Goal: Task Accomplishment & Management: Use online tool/utility

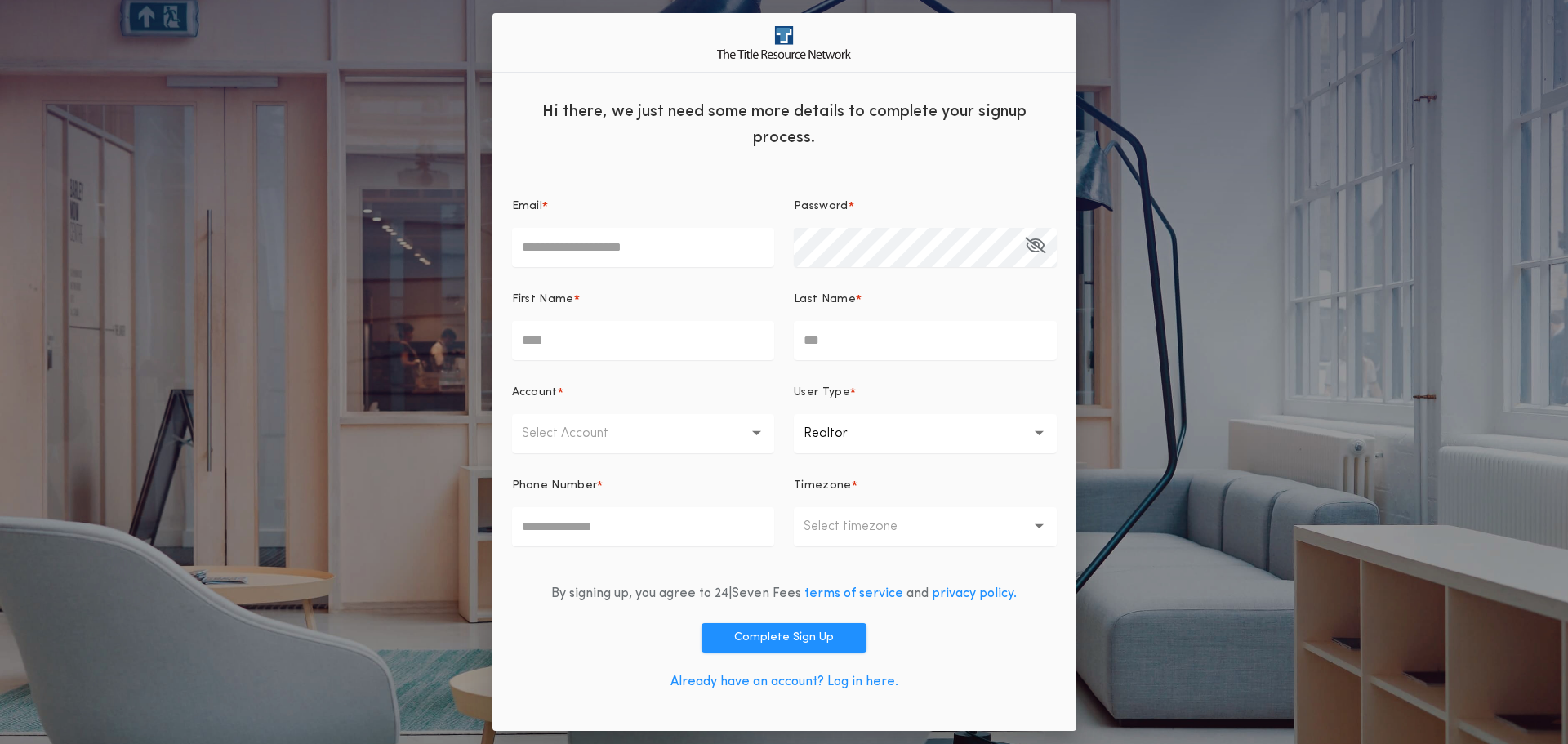
type input "**********"
click at [868, 679] on link "Already have an account? Log in here." at bounding box center [784, 682] width 228 height 13
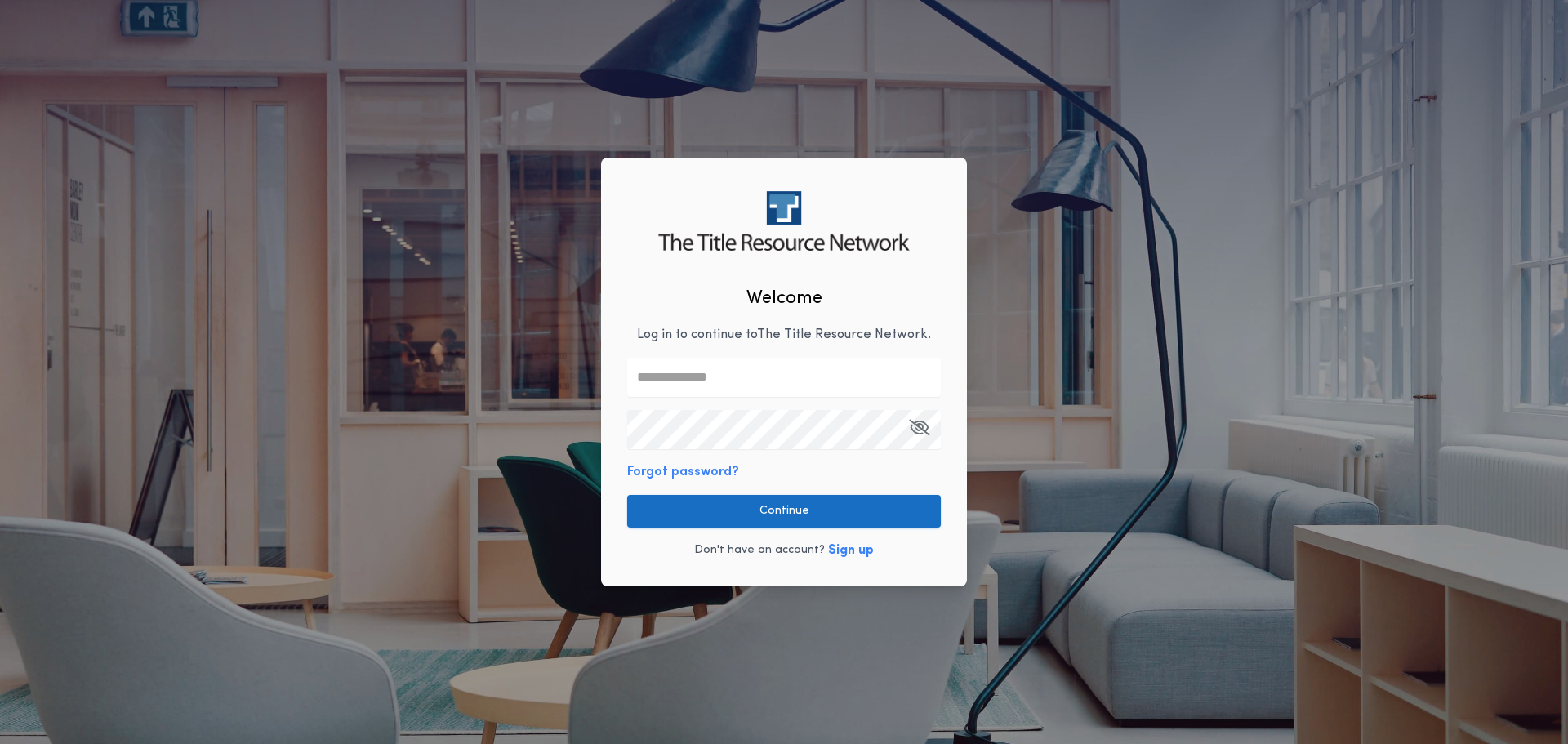
type input "**********"
click at [739, 518] on button "Continue" at bounding box center [784, 511] width 313 height 32
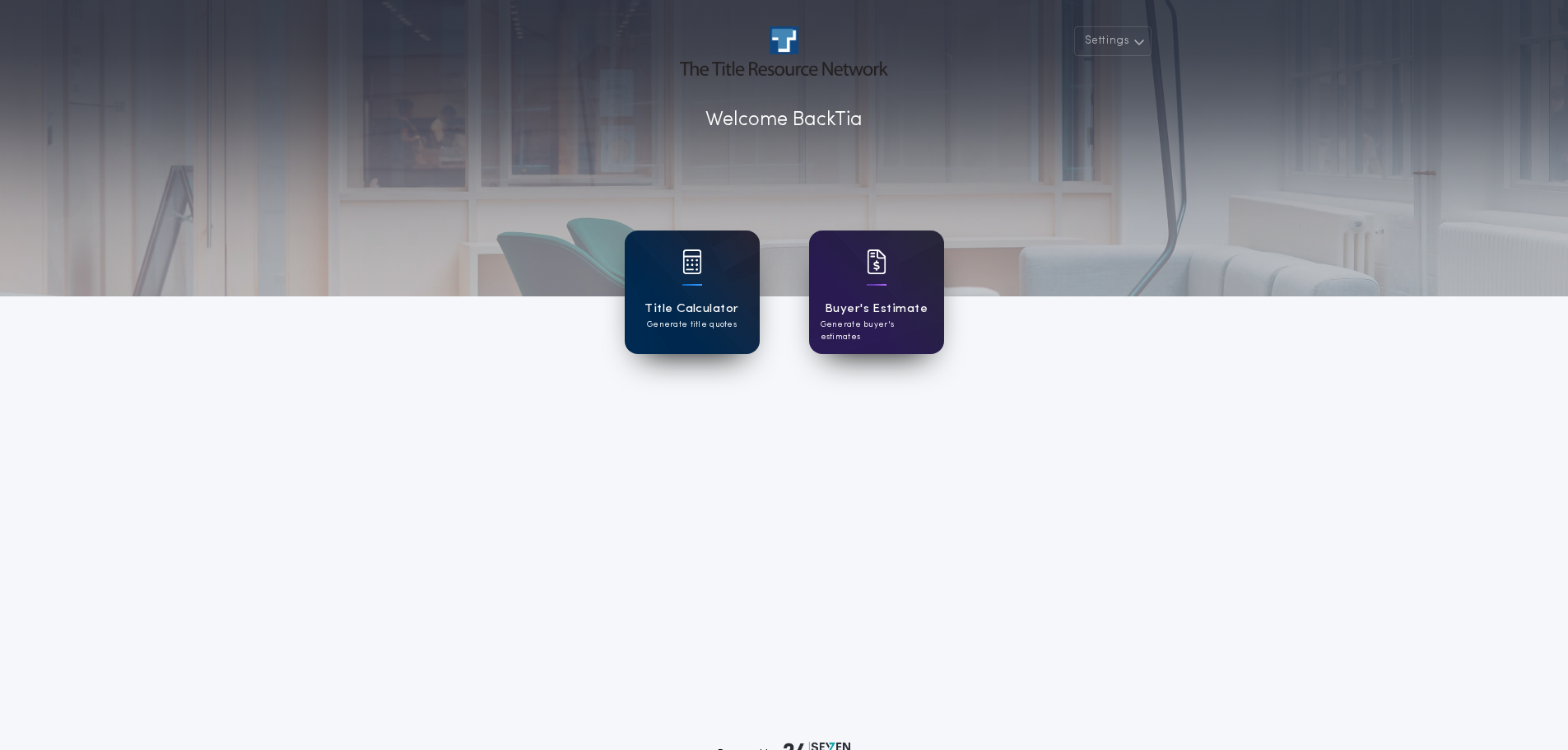
click at [655, 271] on div "Title Calculator Generate title quotes" at bounding box center [692, 292] width 135 height 123
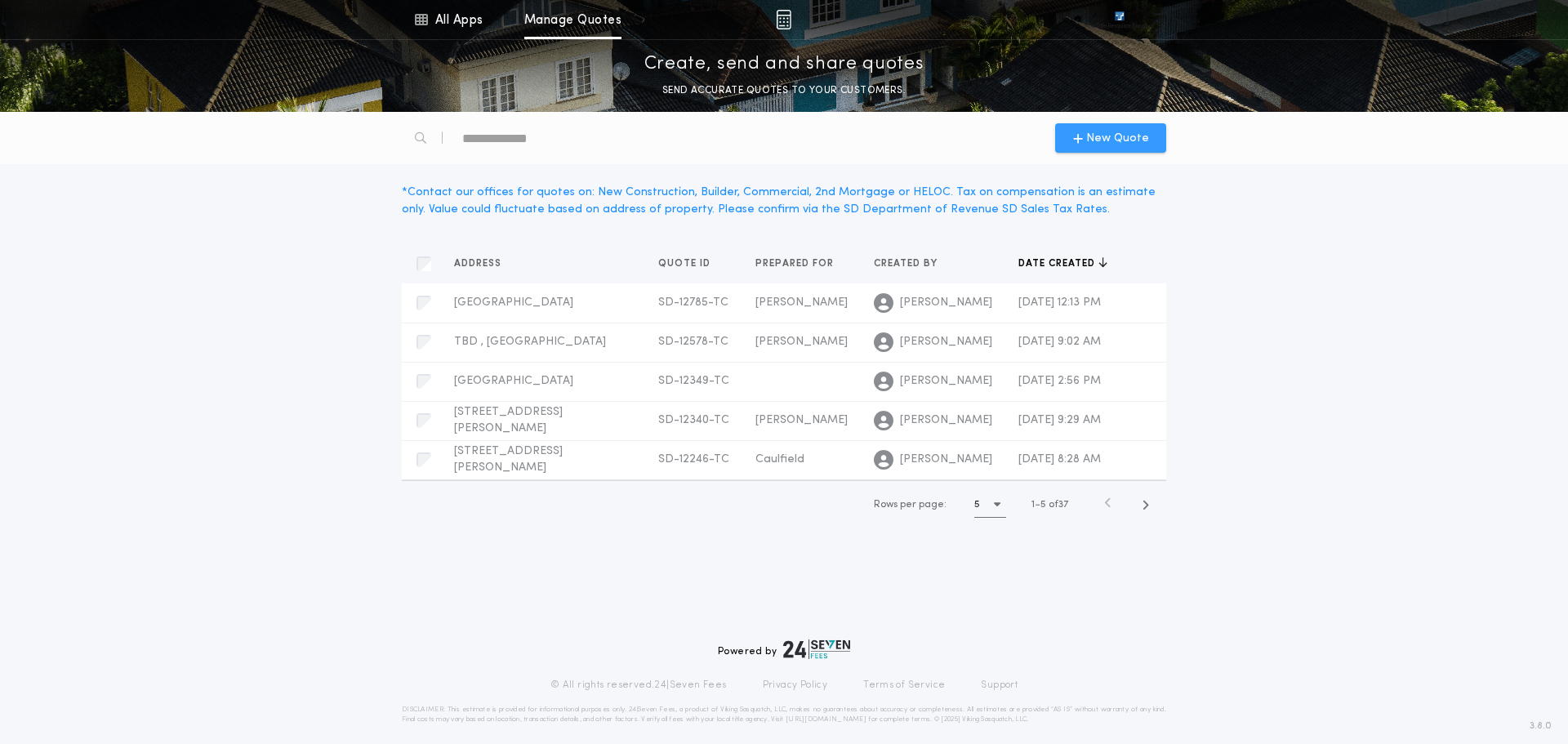
click at [1119, 128] on div "New Quote" at bounding box center [1111, 138] width 111 height 30
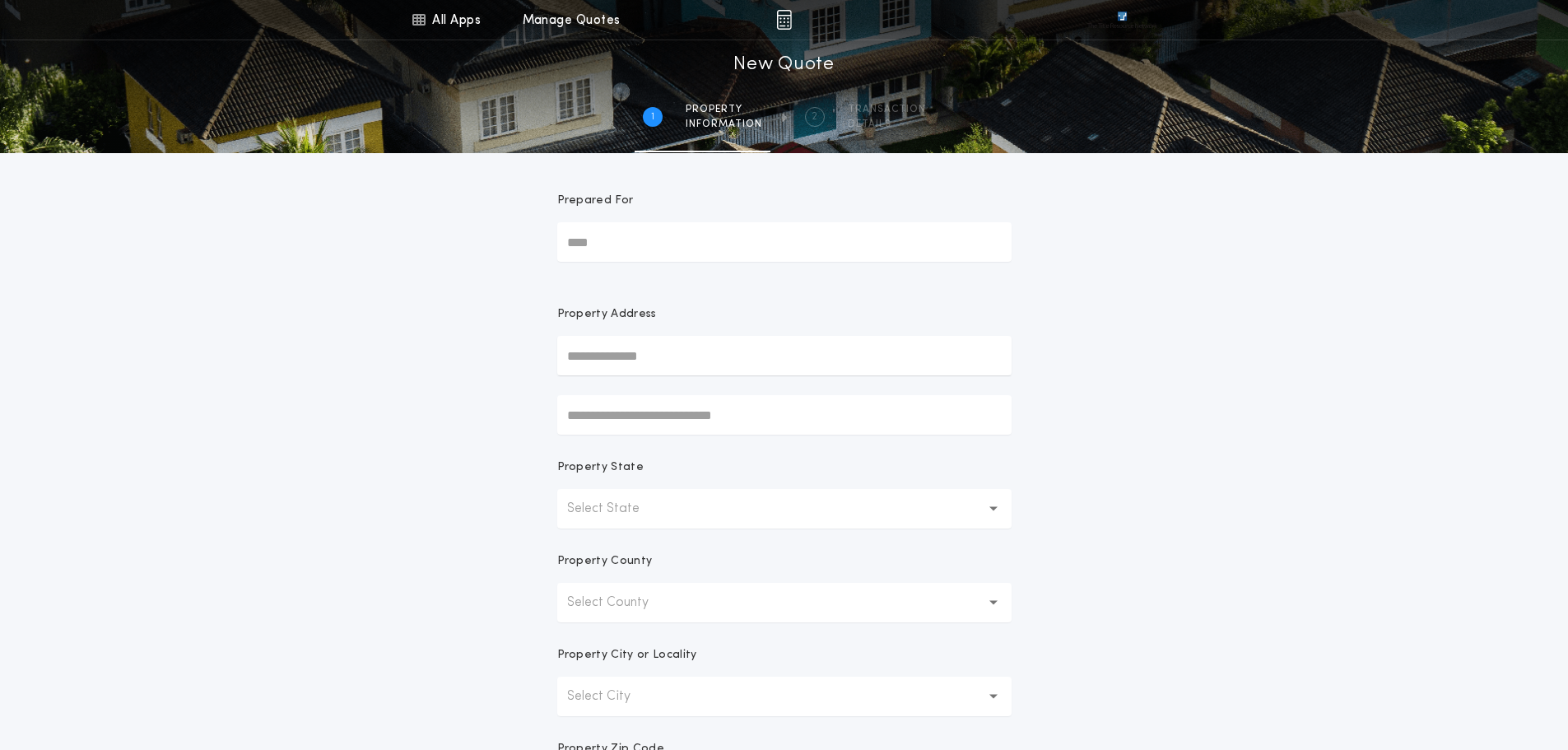
click at [659, 244] on input "Prepared For" at bounding box center [784, 242] width 454 height 40
type input "*******"
click at [599, 352] on input "text" at bounding box center [784, 356] width 454 height 40
click at [532, 430] on div "All Apps Title Calculator Buyer's Estimate Menu All Apps Manage Quotes 1 /2 New…" at bounding box center [784, 470] width 1568 height 941
click at [616, 499] on p "Select State" at bounding box center [617, 509] width 99 height 19
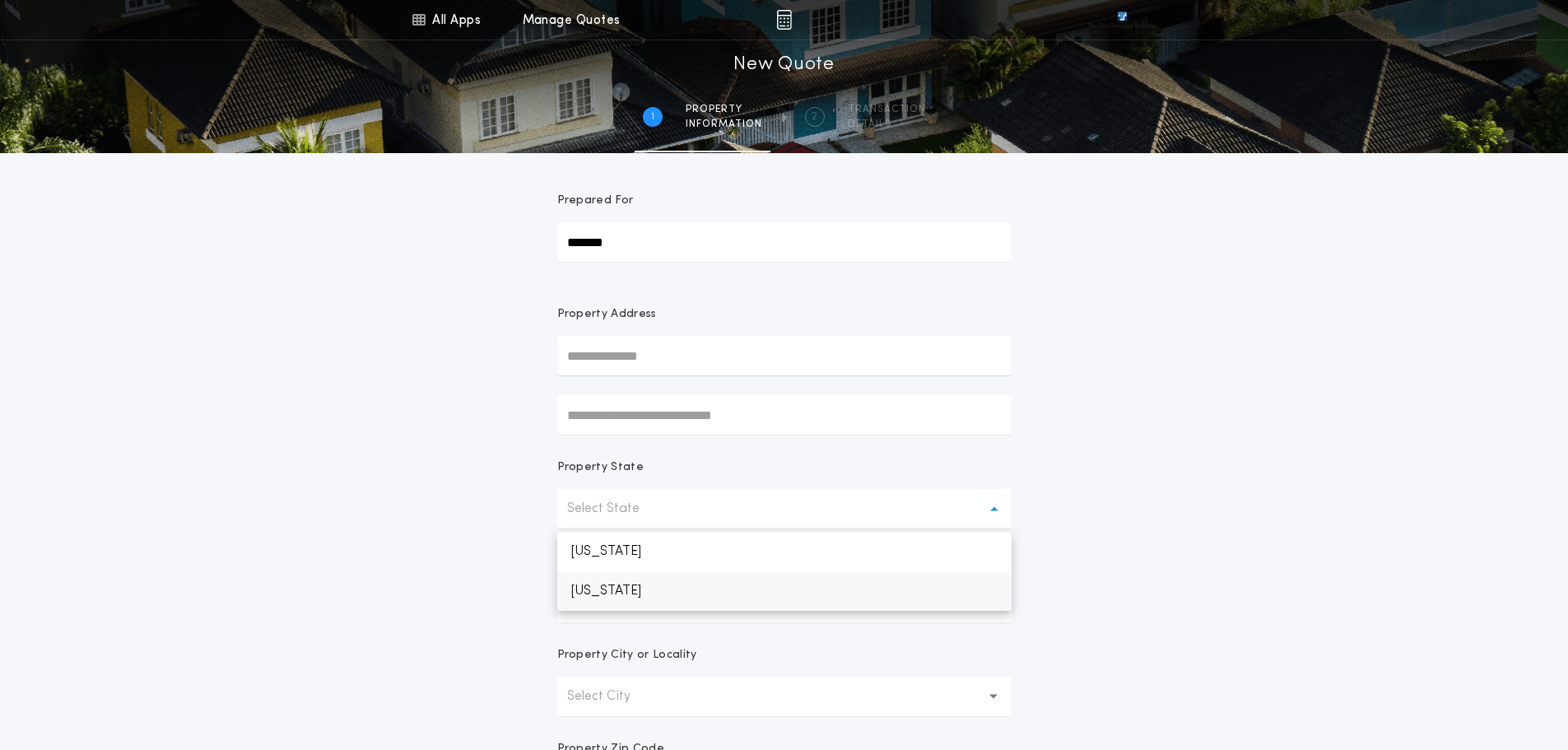
click at [637, 591] on p "[US_STATE]" at bounding box center [784, 591] width 454 height 40
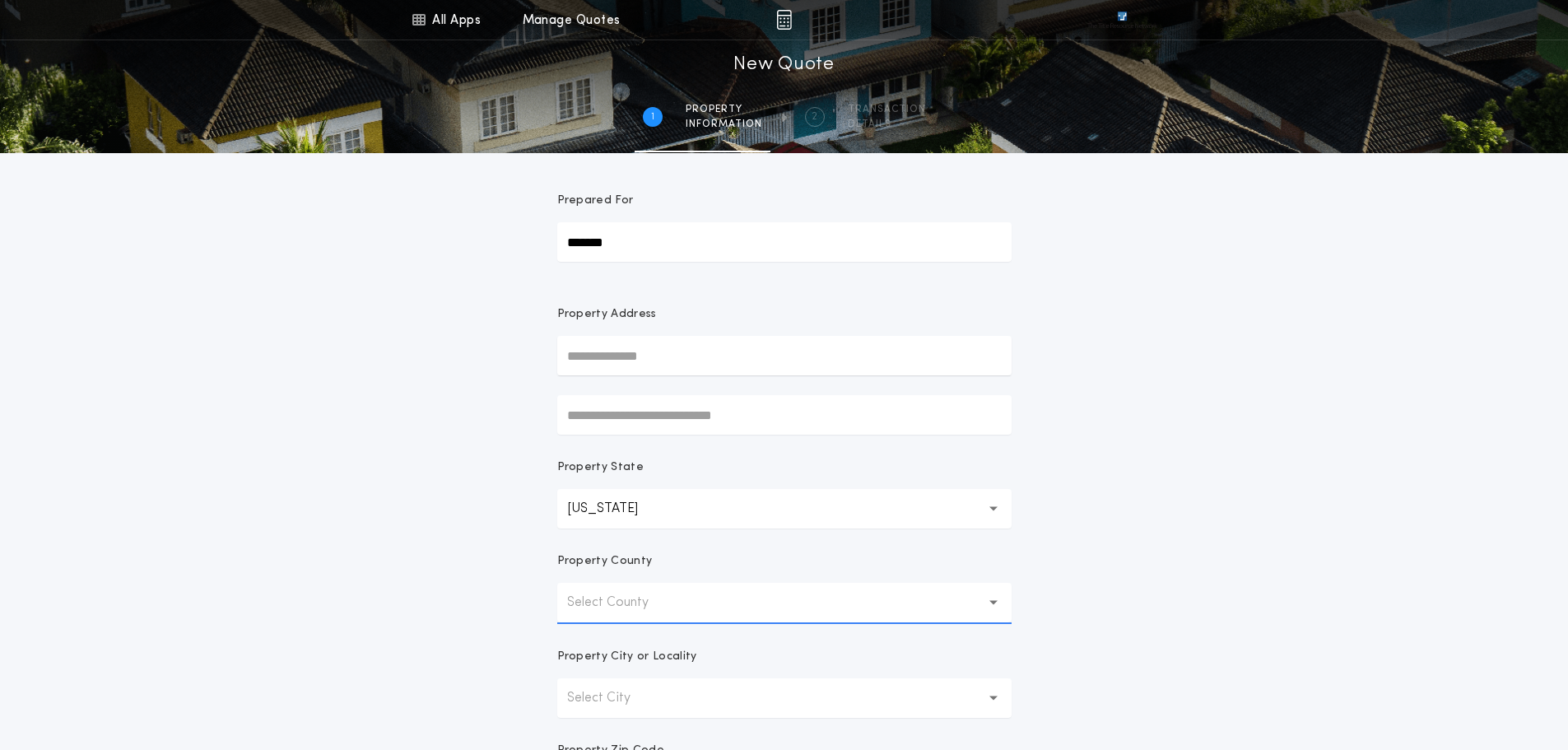
click at [648, 610] on p "Select County" at bounding box center [621, 603] width 108 height 19
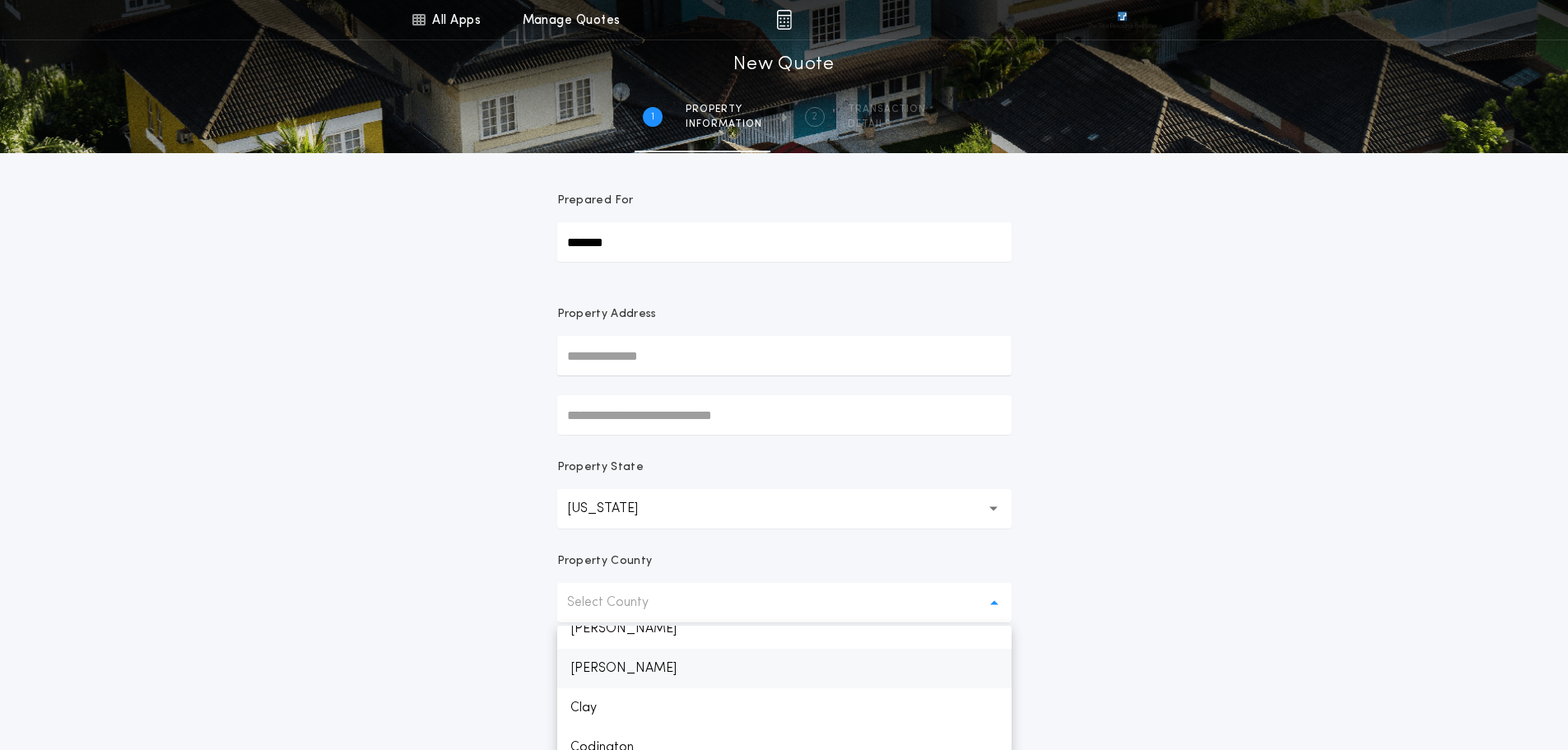
scroll to position [494, 0]
click at [621, 666] on p "Codington" at bounding box center [784, 665] width 454 height 40
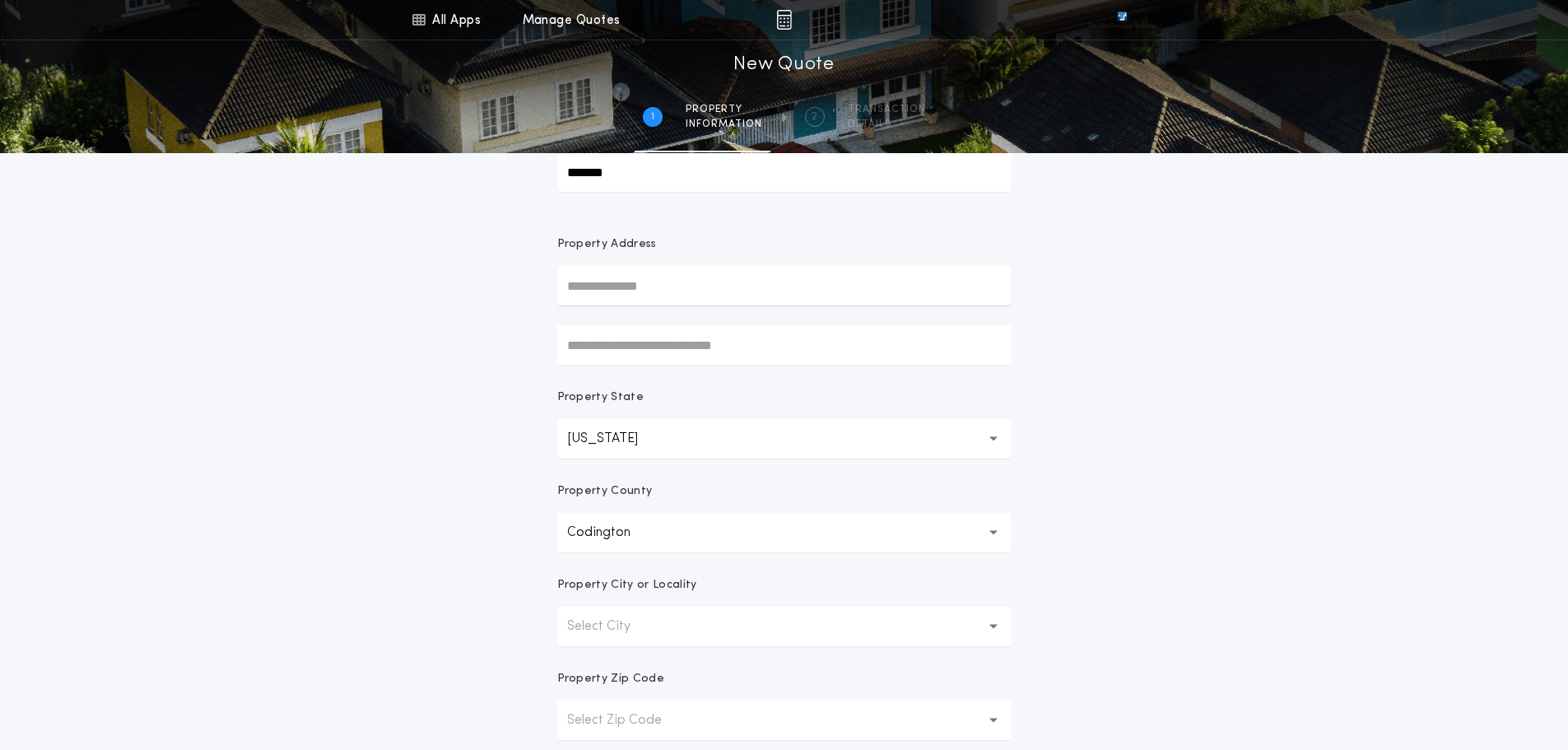
scroll to position [165, 0]
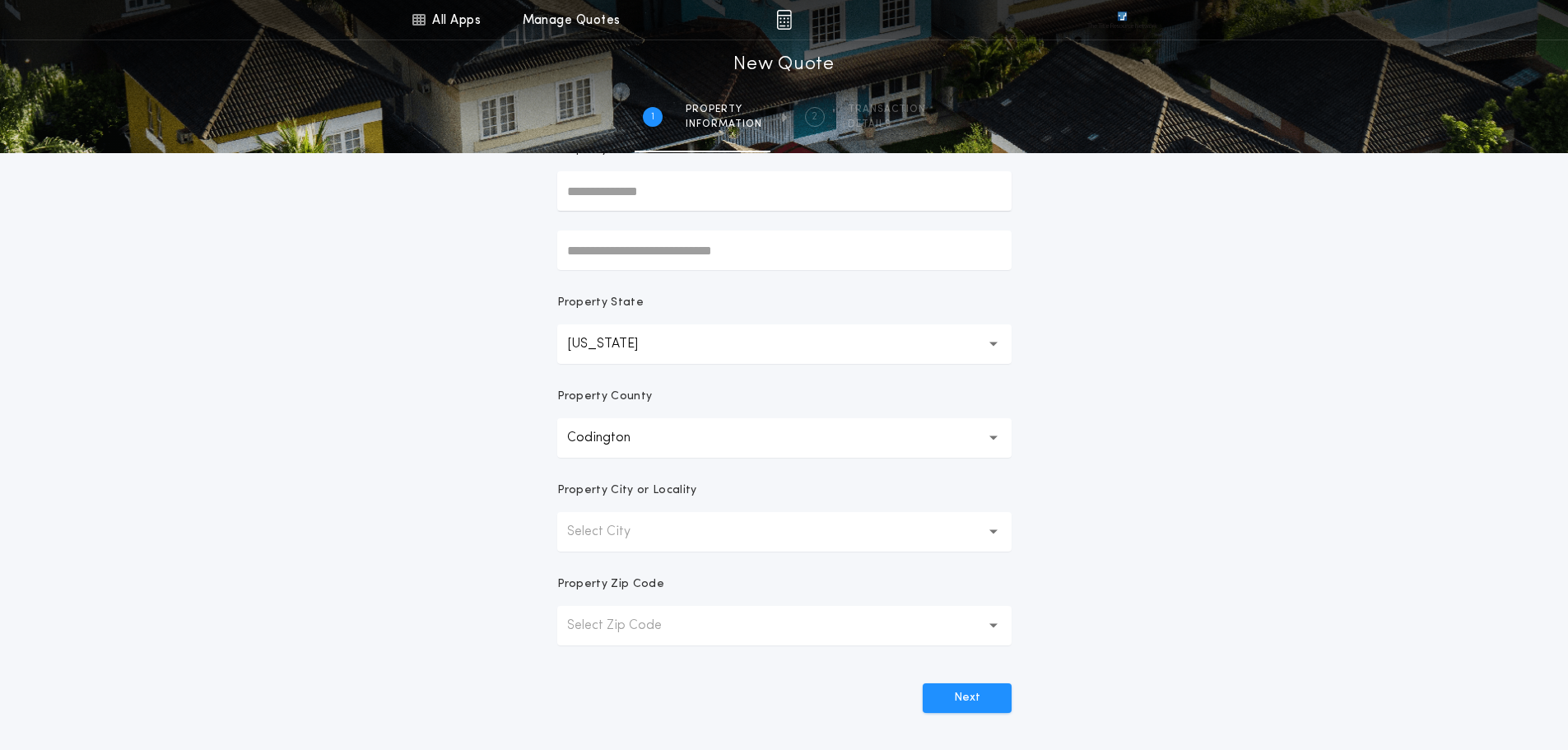
click at [580, 531] on p "Select City" at bounding box center [612, 532] width 90 height 19
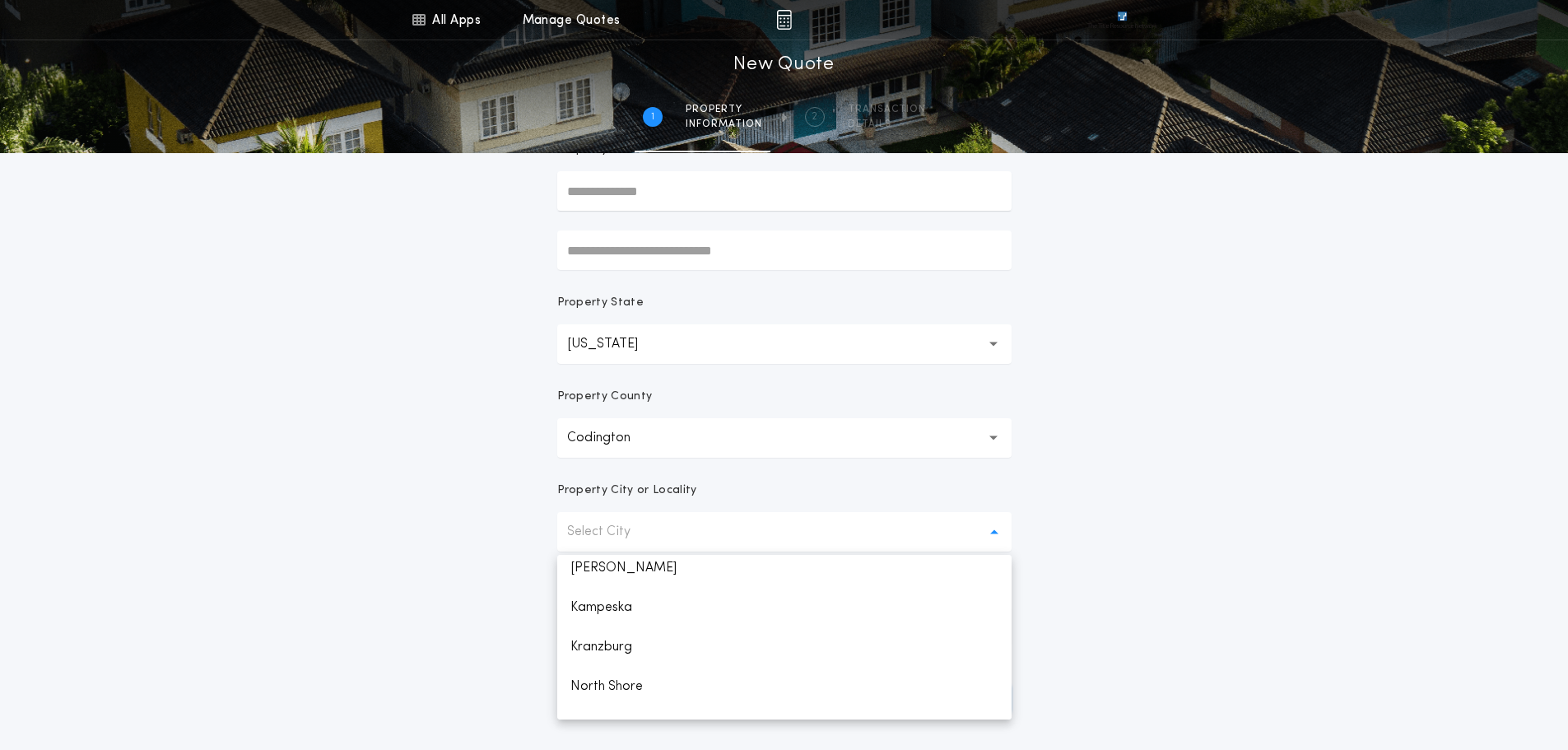
scroll to position [349, 0]
click at [633, 666] on p "[GEOGRAPHIC_DATA]" at bounding box center [784, 660] width 454 height 40
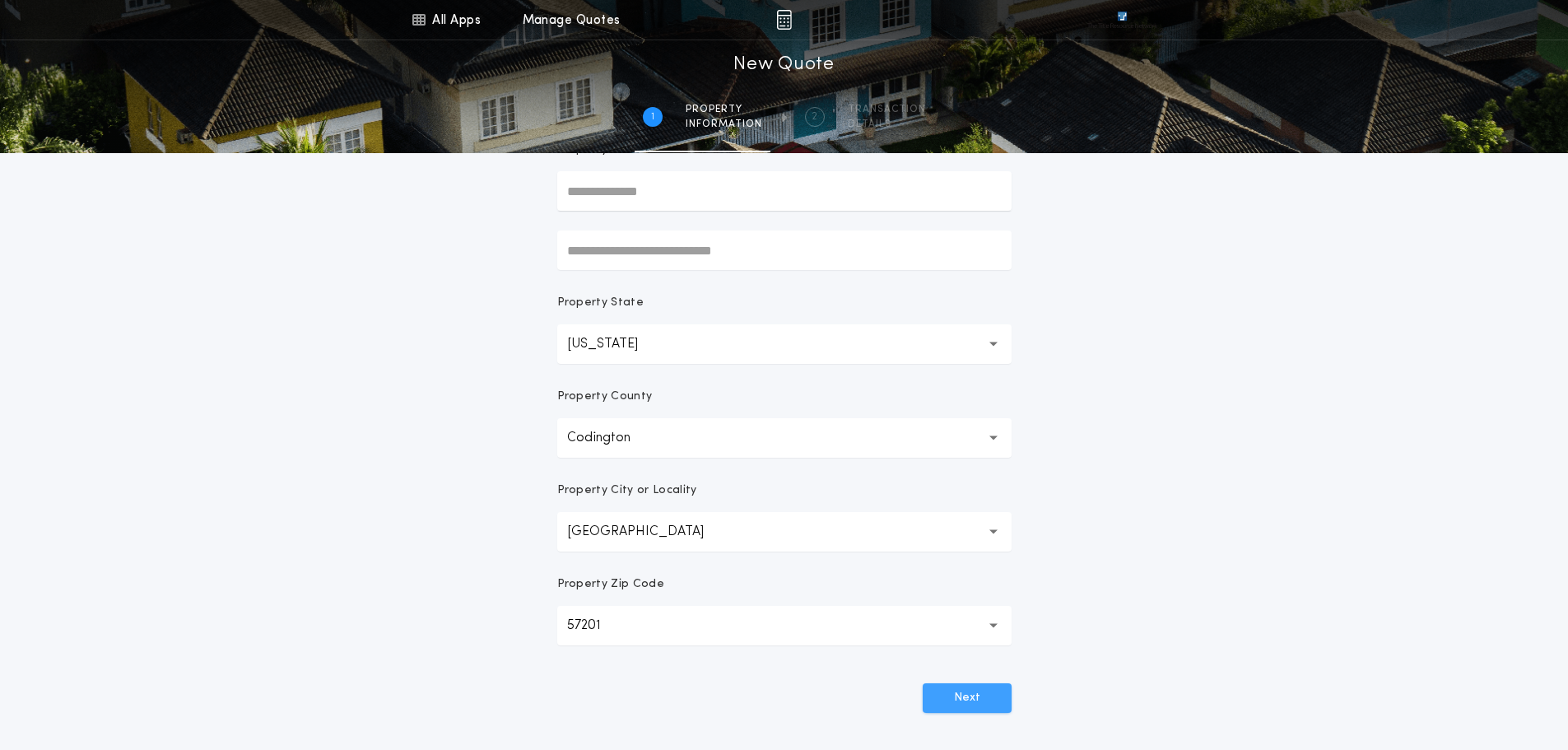
click at [986, 702] on button "Next" at bounding box center [967, 699] width 89 height 30
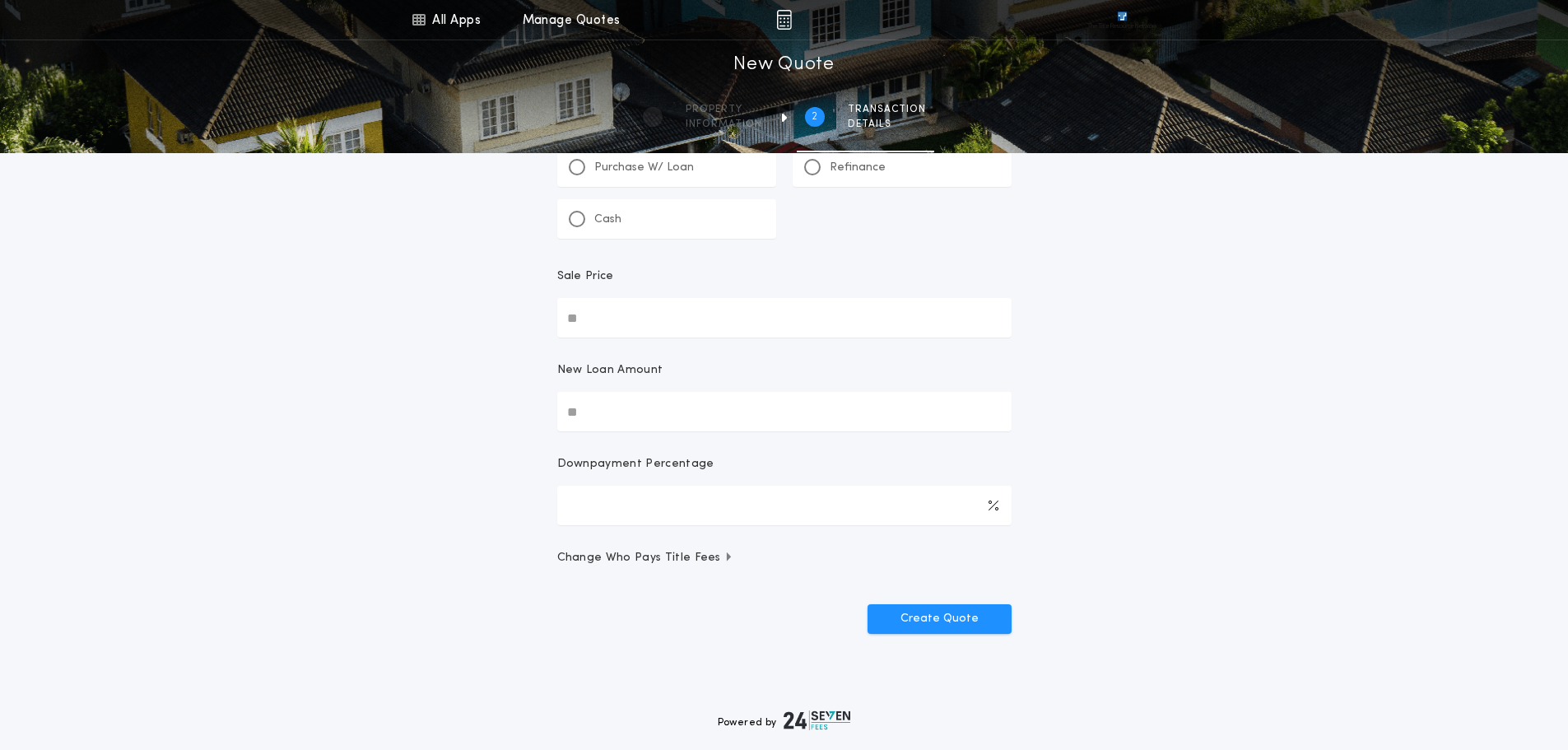
scroll to position [0, 0]
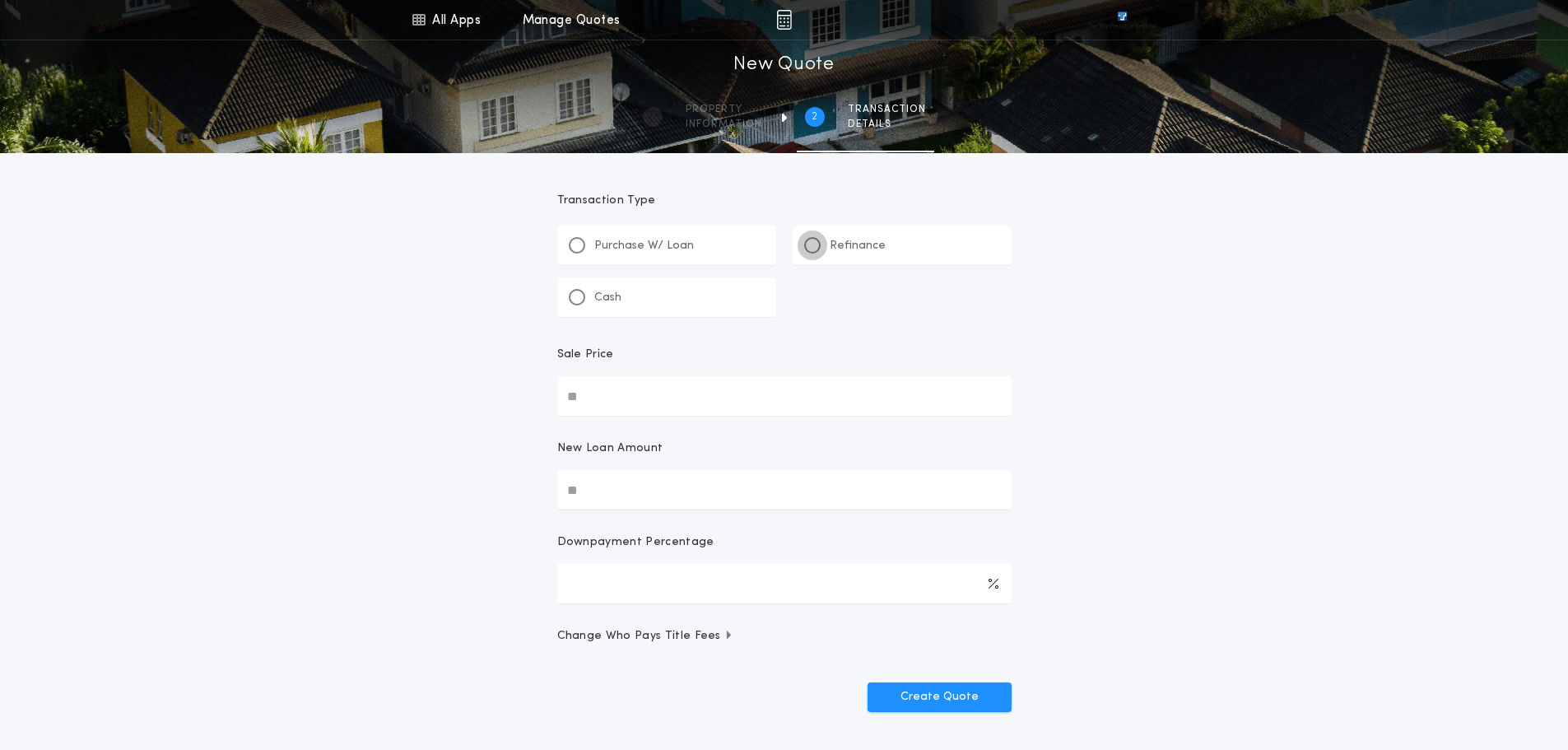
click at [814, 241] on div at bounding box center [812, 245] width 8 height 8
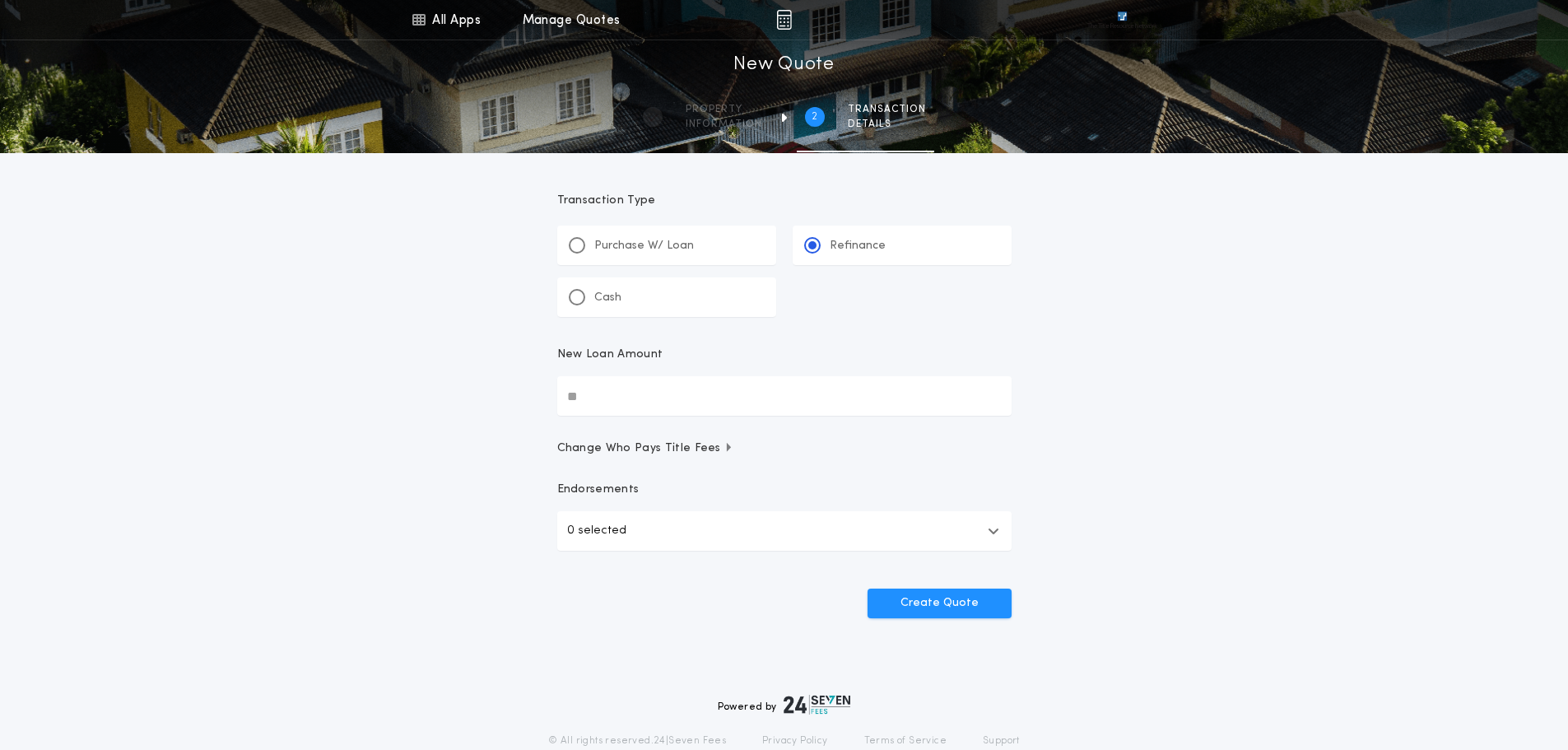
click at [570, 394] on input "New Loan Amount" at bounding box center [784, 396] width 454 height 40
type input "********"
click at [942, 605] on button "Create Quote" at bounding box center [940, 604] width 144 height 30
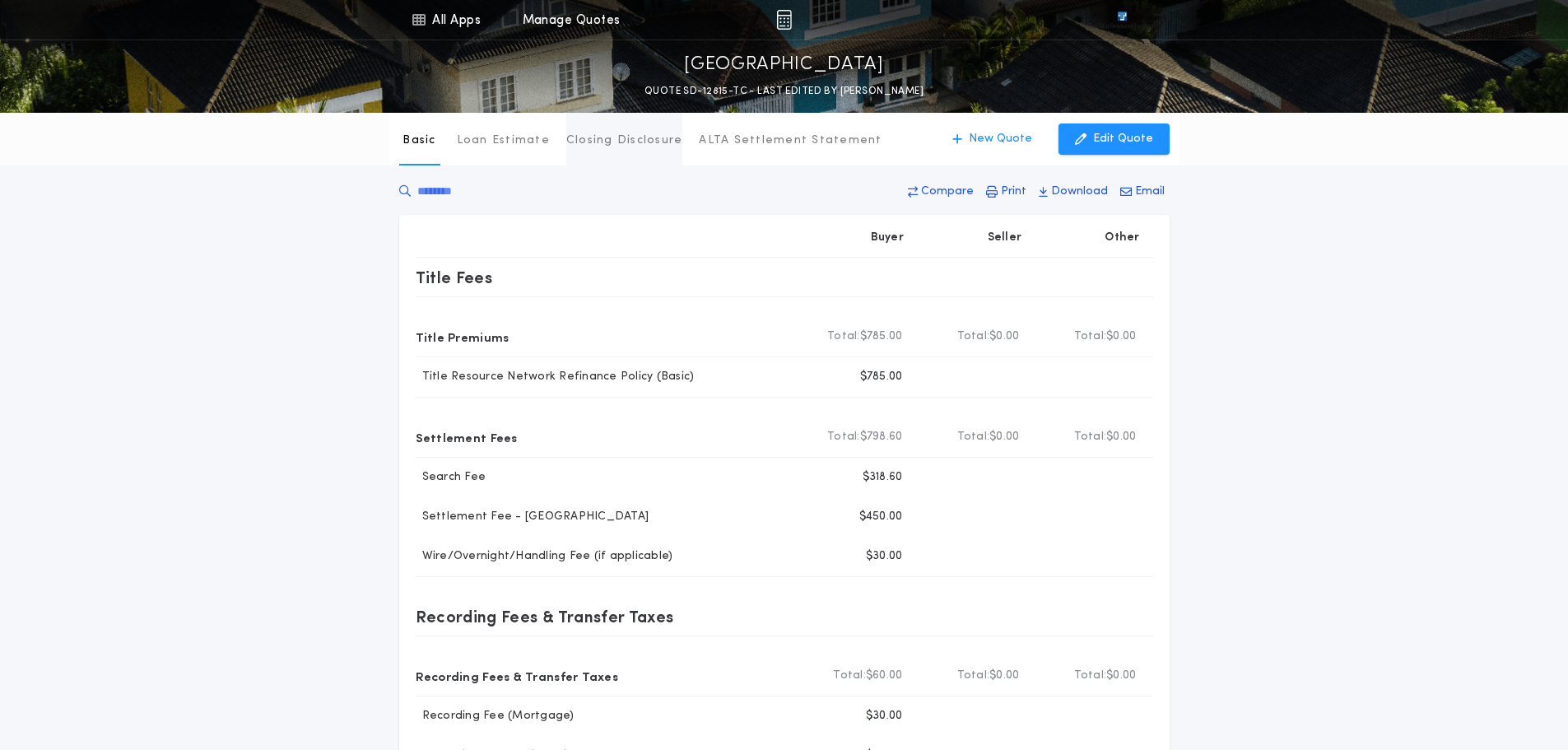
click at [613, 151] on button "Closing Disclosure" at bounding box center [625, 139] width 117 height 53
